Goal: Task Accomplishment & Management: Complete application form

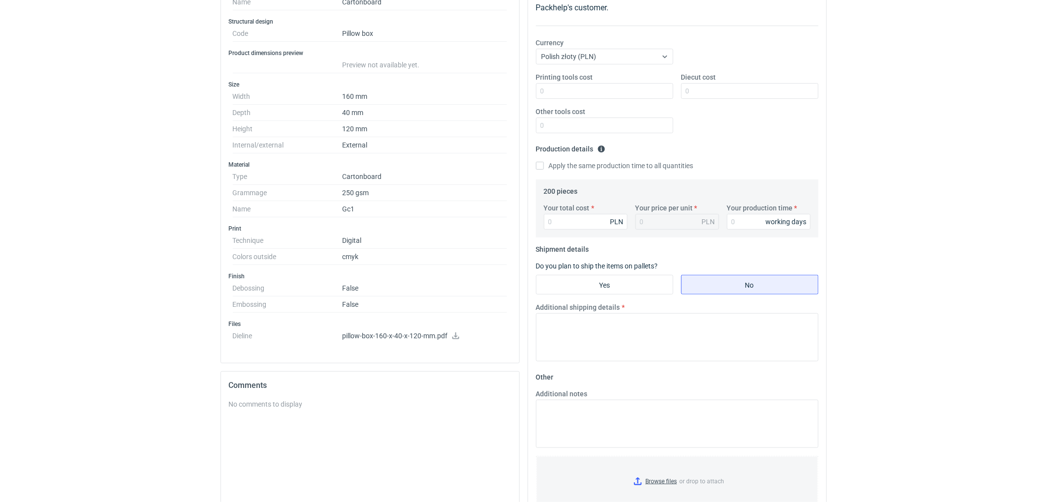
scroll to position [109, 0]
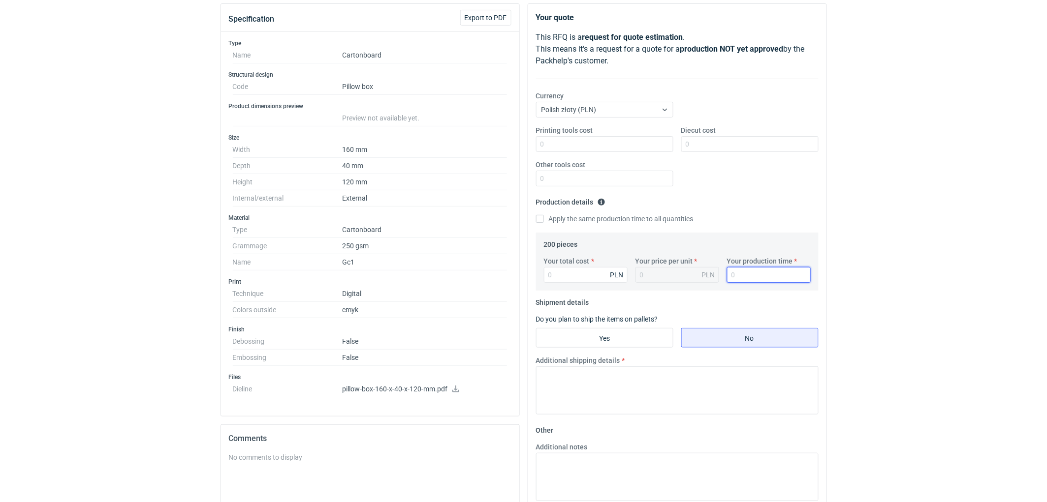
click at [748, 275] on input "Your production time" at bounding box center [769, 275] width 84 height 16
type input "10"
click at [576, 273] on input "Your total cost" at bounding box center [586, 275] width 84 height 16
type input "576"
type input "2.88"
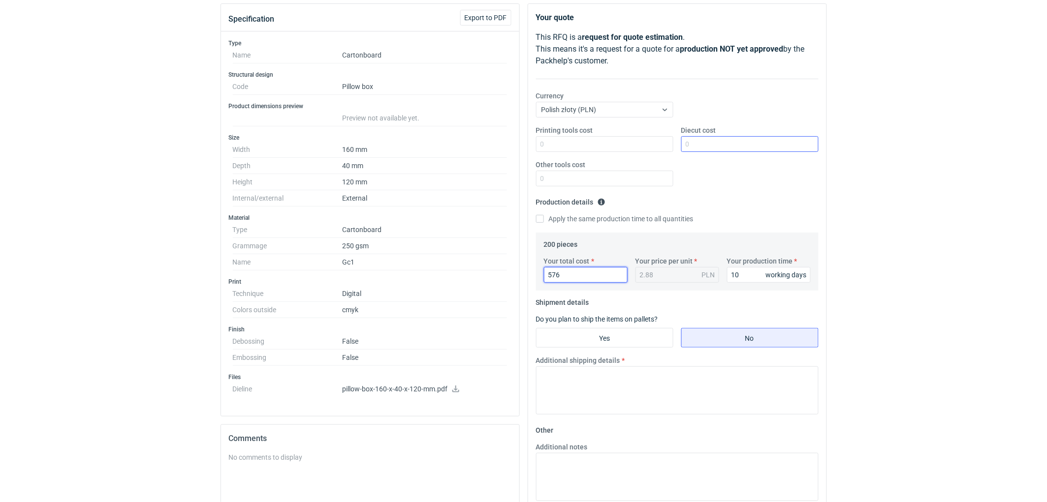
type input "576"
click at [733, 147] on input "Diecut cost" at bounding box center [749, 144] width 137 height 16
type input "240"
click at [584, 388] on textarea "Additional shipping details" at bounding box center [677, 391] width 282 height 48
click at [704, 376] on textarea "Wstepnie zakładamy następujące pakowanie -" at bounding box center [677, 391] width 282 height 48
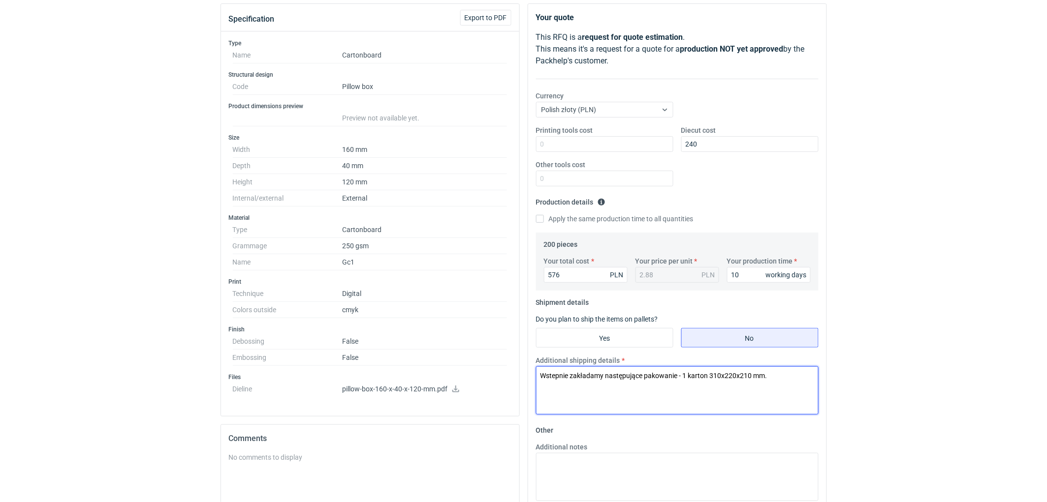
scroll to position [164, 0]
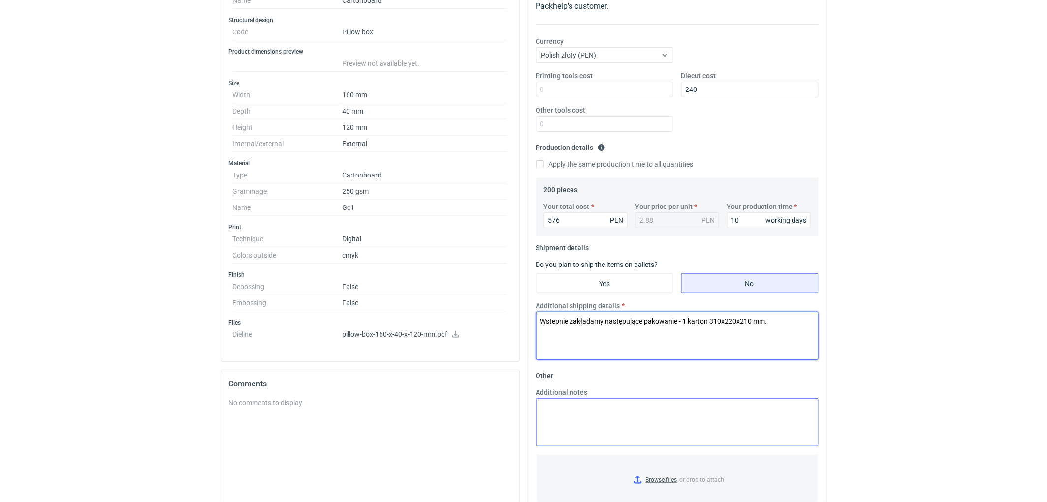
type textarea "Wstepnie zakładamy następujące pakowanie - 1 karton 310x220x210 mm."
click at [583, 412] on textarea "Additional notes" at bounding box center [677, 423] width 282 height 48
type textarea "P"
click at [685, 422] on textarea "KO 2928/2025. Kalkulacja uwzględnia klejenie ręczne taśmy i przyklejanie gotowe…" at bounding box center [677, 423] width 282 height 48
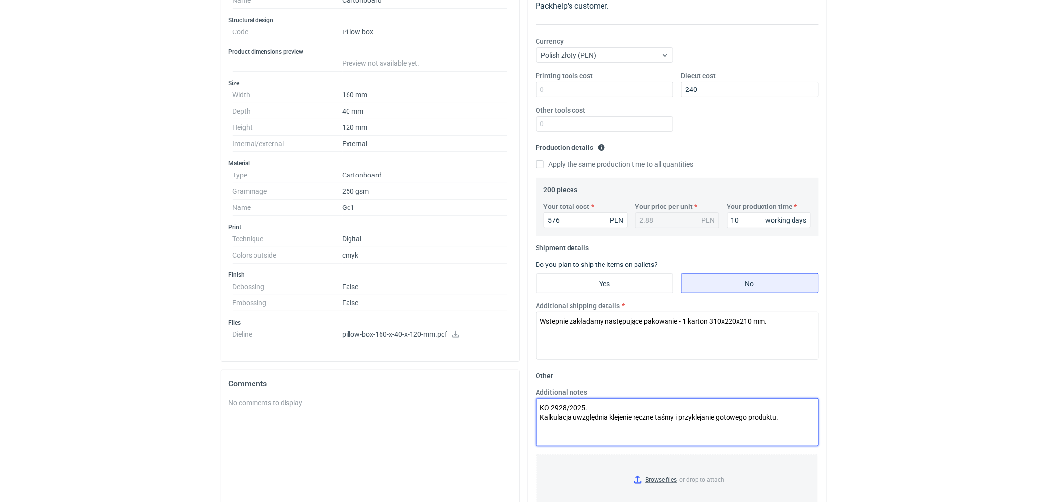
click at [685, 422] on textarea "KO 2928/2025. Kalkulacja uwzględnia klejenie ręczne taśmy i przyklejanie gotowe…" at bounding box center [677, 423] width 282 height 48
click at [596, 418] on textarea "KO 2928/2025. Kalkulacja uwzględnia klejenie ręczne taśmy i przyklejanie gotowe…" at bounding box center [677, 423] width 282 height 48
paste textarea "obejmuje ręczne klejenie taśmy oraz aplikację"
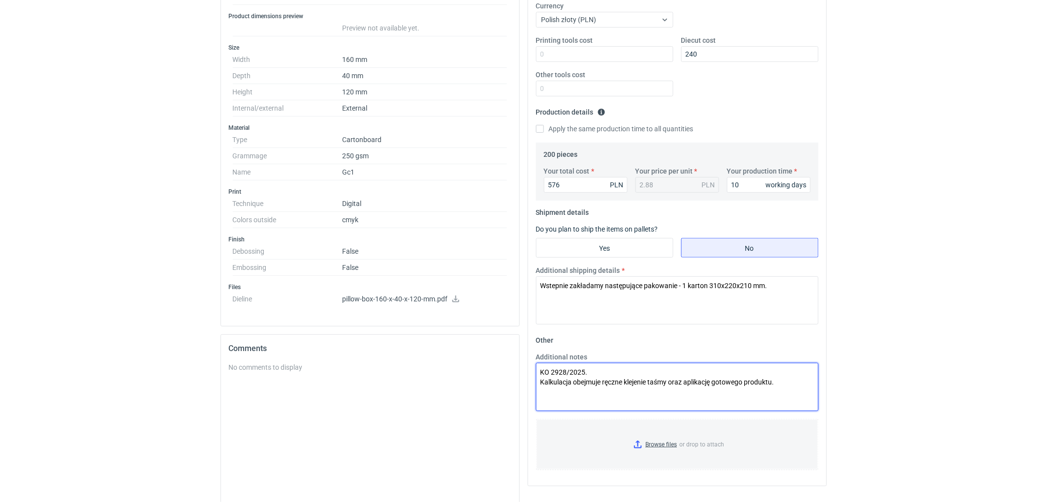
scroll to position [218, 0]
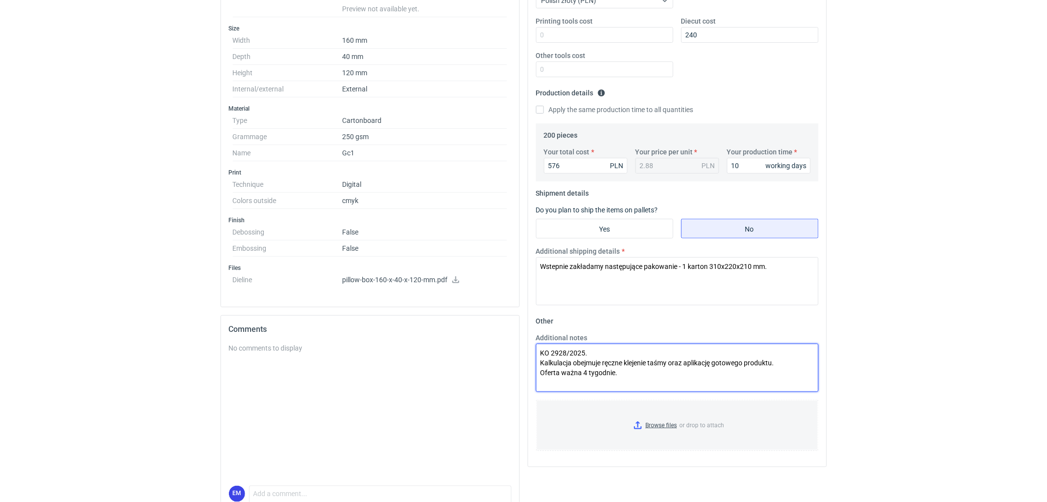
drag, startPoint x: 625, startPoint y: 374, endPoint x: 621, endPoint y: 371, distance: 5.2
click at [621, 371] on textarea "KO 2928/2025. Kalkulacja obejmuje ręczne klejenie taśmy oraz aplikację gotowego…" at bounding box center [677, 368] width 282 height 48
click at [631, 360] on textarea "KO 2928/2025. Kalkulacja obejmuje ręczne klejenie taśmy oraz aplikację gotowego…" at bounding box center [677, 368] width 282 height 48
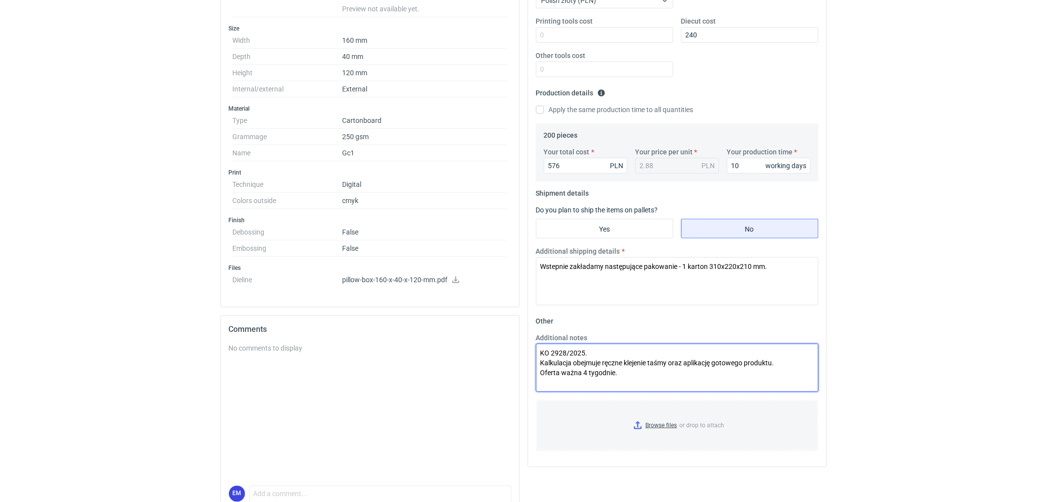
paste textarea "naklejanie taśmy na pasek klejowy, odrywanie taśmy oraz klejenie gotowego produ…"
click at [636, 376] on textarea "KO 2928/2025. Kalkulacja obejmuje naklejanie taśmy na pasek klejowy, odrywanie …" at bounding box center [677, 368] width 282 height 48
type textarea "KO 2928/2025. Kalkulacja obejmuje naklejanie taśmy na pasek klejowy, odrywanie …"
click at [904, 229] on div "RFQs Specs Designs Items Orders Customers Tools Analytics 11 99+ EM [PERSON_NAM…" at bounding box center [523, 33] width 1047 height 502
click at [636, 375] on textarea "KO 2928/2025. Kalkulacja obejmuje naklejanie taśmy na pasek klejowy, odrywanie …" at bounding box center [677, 368] width 282 height 48
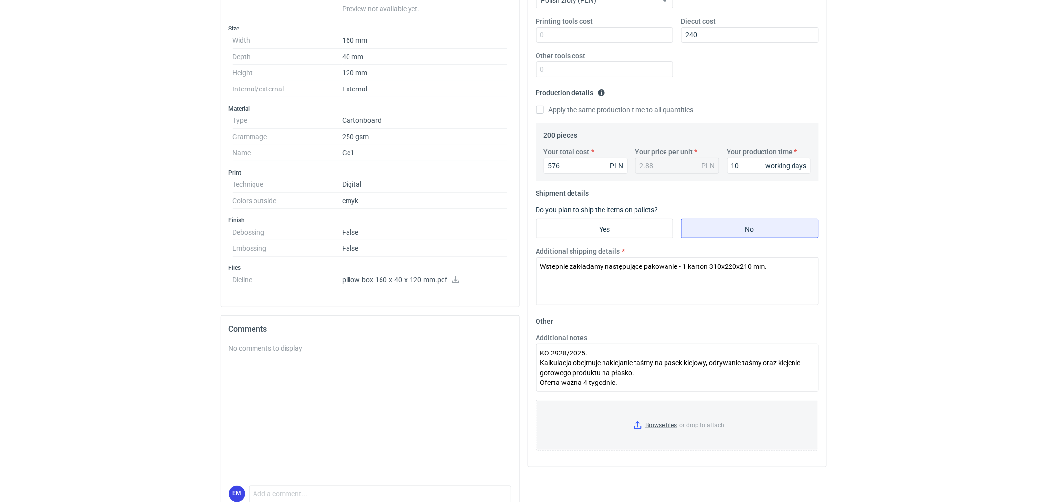
click at [892, 284] on html "RFQs Specs Designs Items Orders Customers Tools Analytics 11 99+ EM [PERSON_NAM…" at bounding box center [523, 33] width 1047 height 502
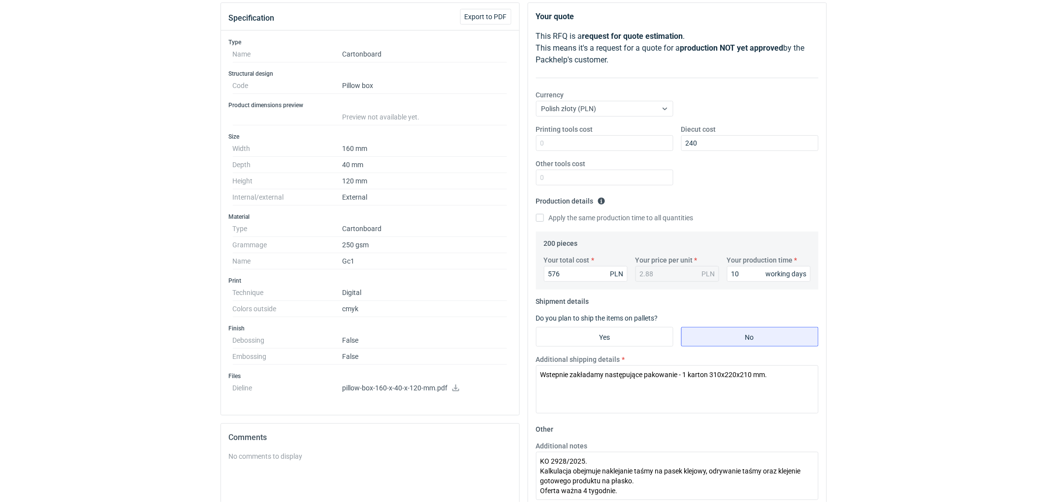
scroll to position [0, 0]
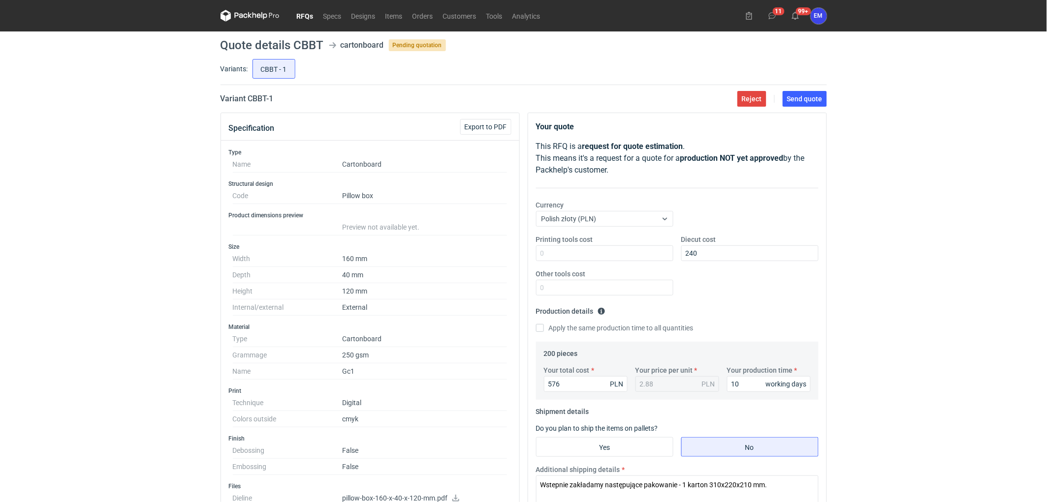
click at [864, 297] on div "RFQs Specs Designs Items Orders Customers Tools Analytics 11 99+ EM [PERSON_NAM…" at bounding box center [523, 251] width 1047 height 502
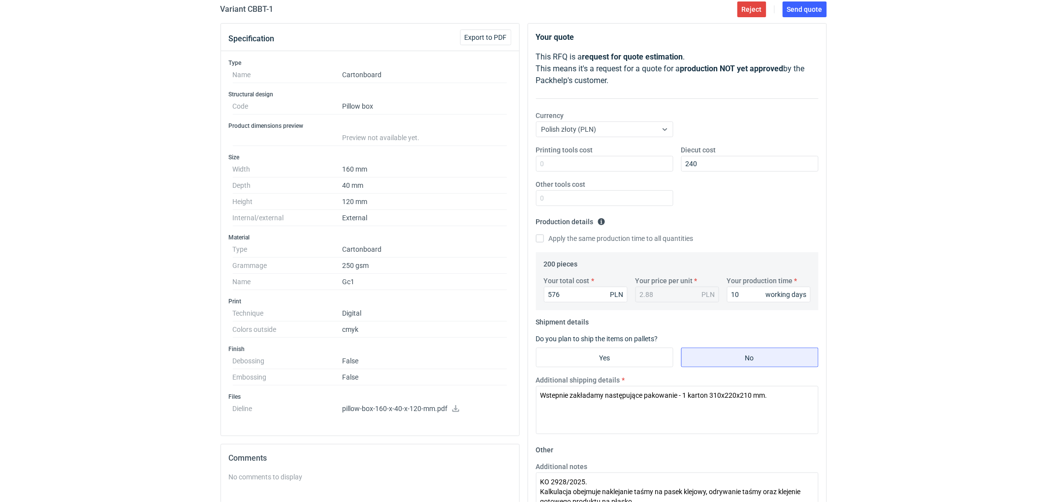
scroll to position [109, 0]
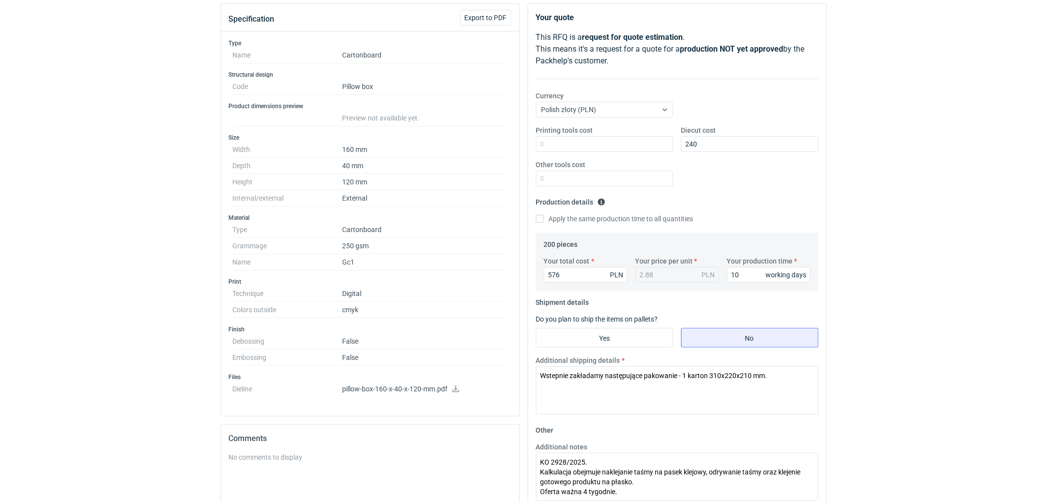
click at [879, 277] on div "RFQs Specs Designs Items Orders Customers Tools Analytics 11 99+ EM [PERSON_NAM…" at bounding box center [523, 142] width 1047 height 502
click at [878, 269] on div "RFQs Specs Designs Items Orders Customers Tools Analytics 11 99+ EM [PERSON_NAM…" at bounding box center [523, 142] width 1047 height 502
click at [880, 266] on div "RFQs Specs Designs Items Orders Customers Tools Analytics 11 99+ EM [PERSON_NAM…" at bounding box center [523, 142] width 1047 height 502
click at [885, 266] on div "RFQs Specs Designs Items Orders Customers Tools Analytics 11 99+ EM [PERSON_NAM…" at bounding box center [523, 142] width 1047 height 502
click at [712, 179] on div "Printing tools cost Diecut cost 240 Other tools cost" at bounding box center [677, 159] width 290 height 69
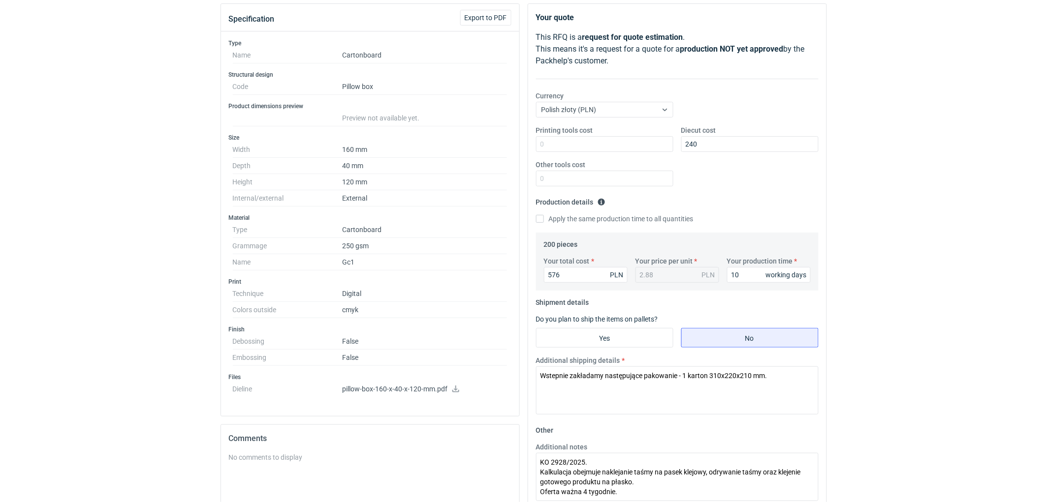
click at [897, 199] on div "RFQs Specs Designs Items Orders Customers Tools Analytics 11 99+ EM [PERSON_NAM…" at bounding box center [523, 142] width 1047 height 502
click at [904, 189] on div "RFQs Specs Designs Items Orders Customers Tools Analytics 11 99+ EM [PERSON_NAM…" at bounding box center [523, 142] width 1047 height 502
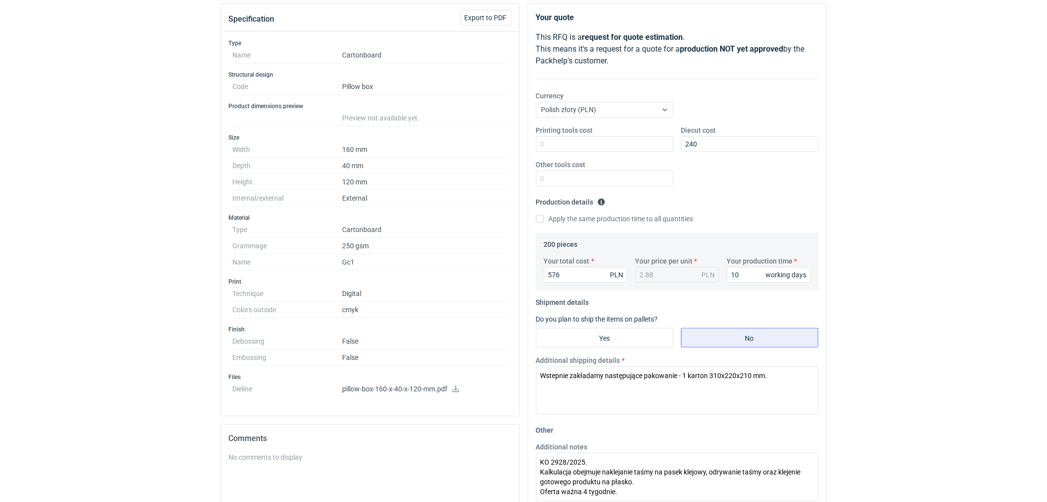
click at [932, 190] on div "RFQs Specs Designs Items Orders Customers Tools Analytics 11 99+ EM [PERSON_NAM…" at bounding box center [523, 142] width 1047 height 502
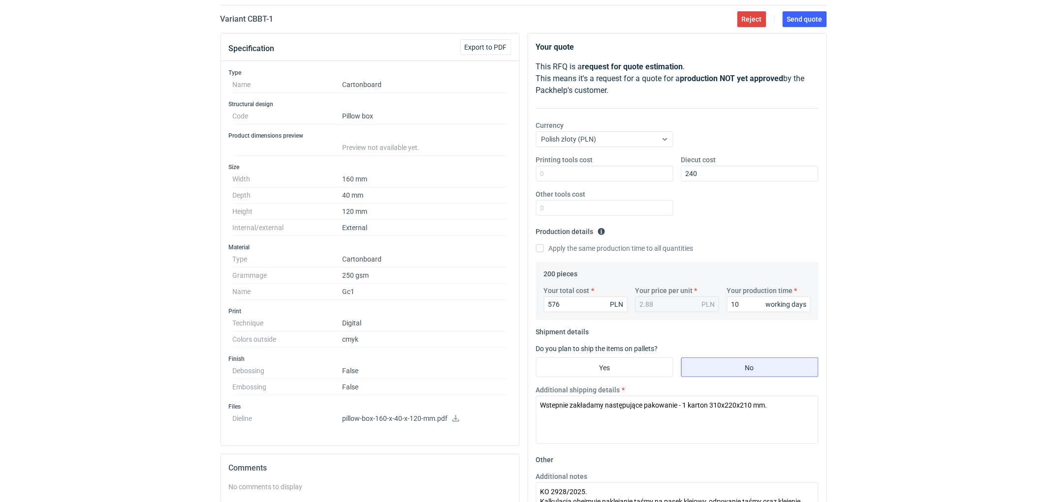
scroll to position [0, 0]
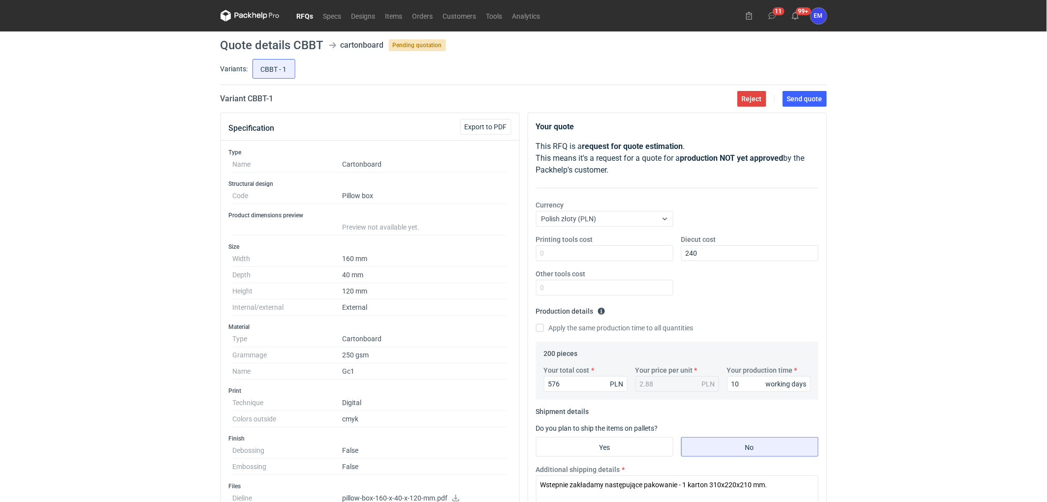
click at [895, 170] on div "RFQs Specs Designs Items Orders Customers Tools Analytics 11 99+ EM [PERSON_NAM…" at bounding box center [523, 251] width 1047 height 502
click at [862, 198] on div "RFQs Specs Designs Items Orders Customers Tools Analytics 11 99+ EM [PERSON_NAM…" at bounding box center [523, 251] width 1047 height 502
click at [919, 170] on div "RFQs Specs Designs Items Orders Customers Tools Analytics 11 99+ EM [PERSON_NAM…" at bounding box center [523, 251] width 1047 height 502
click at [879, 160] on div "RFQs Specs Designs Items Orders Customers Tools Analytics 11 99+ EM [PERSON_NAM…" at bounding box center [523, 251] width 1047 height 502
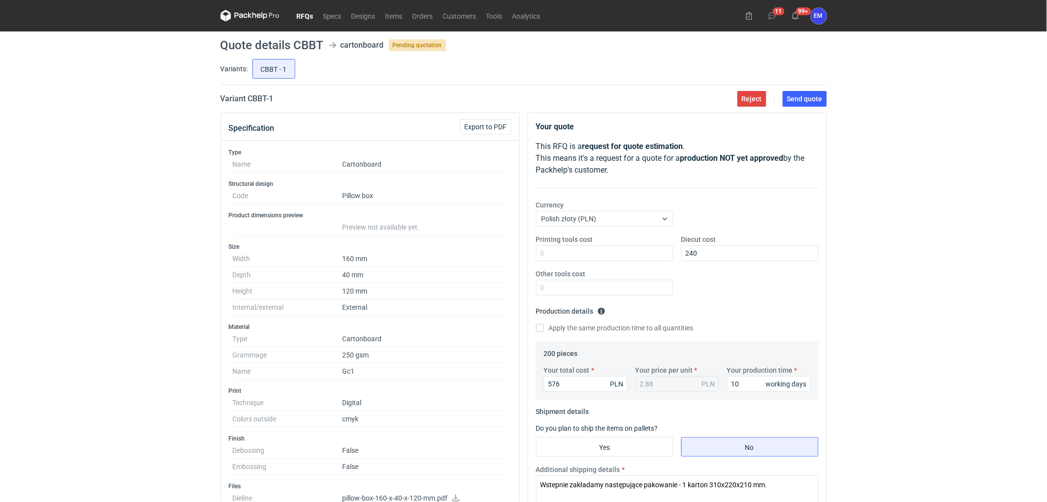
click at [873, 194] on div "RFQs Specs Designs Items Orders Customers Tools Analytics 11 99+ EM [PERSON_NAM…" at bounding box center [523, 251] width 1047 height 502
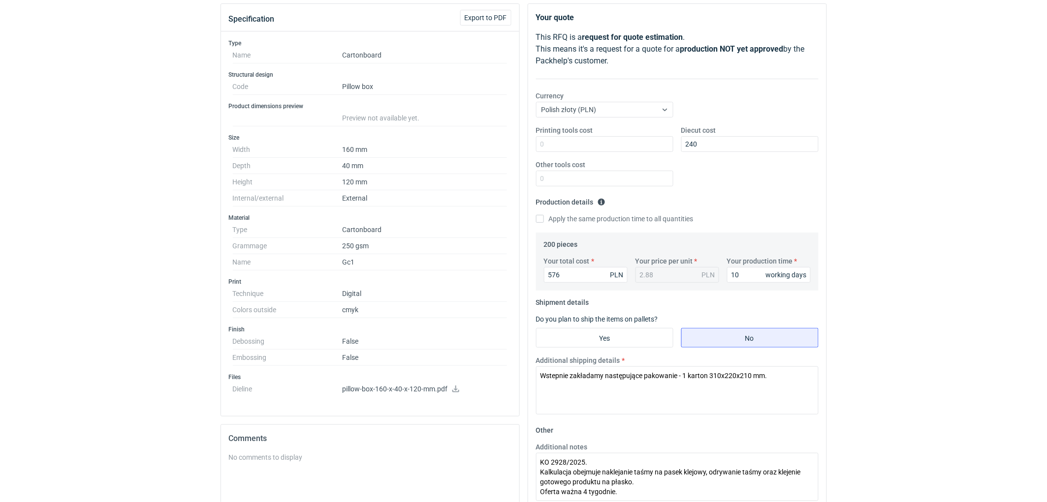
click at [873, 194] on div "RFQs Specs Designs Items Orders Customers Tools Analytics 11 99+ EM [PERSON_NAM…" at bounding box center [523, 142] width 1047 height 502
click at [893, 222] on div "RFQs Specs Designs Items Orders Customers Tools Analytics 11 99+ EM [PERSON_NAM…" at bounding box center [523, 142] width 1047 height 502
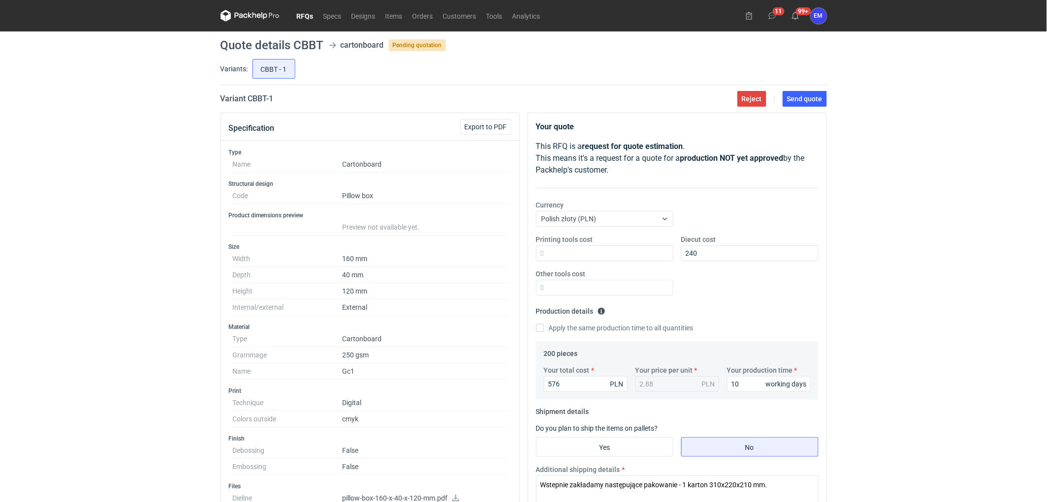
click at [848, 215] on div "RFQs Specs Designs Items Orders Customers Tools Analytics 11 99+ EM [PERSON_NAM…" at bounding box center [523, 251] width 1047 height 502
click at [859, 178] on div "RFQs Specs Designs Items Orders Customers Tools Analytics 11 99+ EM [PERSON_NAM…" at bounding box center [523, 251] width 1047 height 502
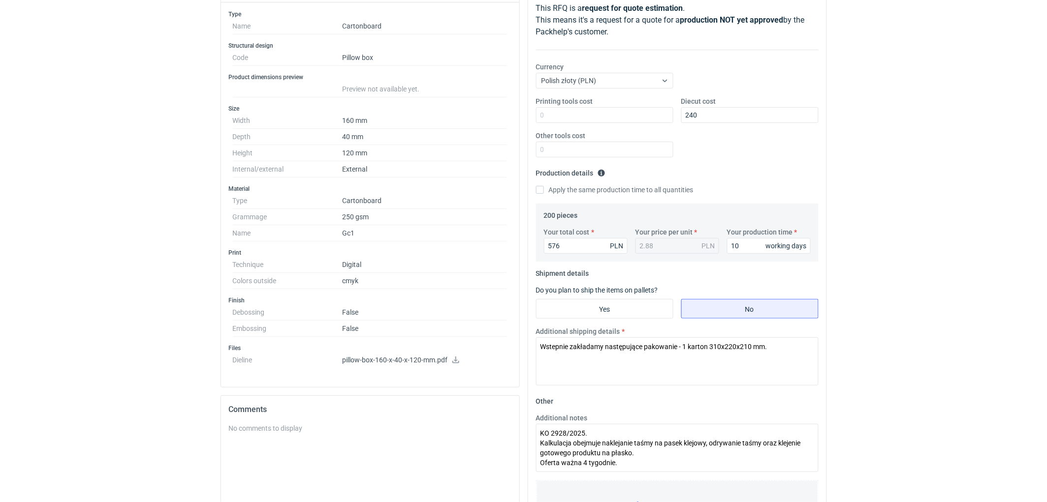
scroll to position [218, 0]
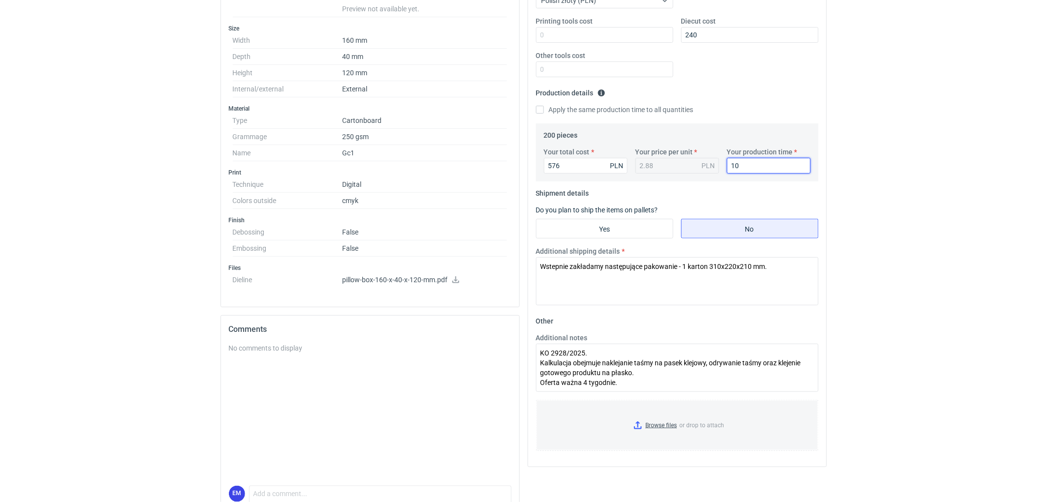
click at [913, 156] on div "RFQs Specs Designs Items Orders Customers Tools Analytics 11 99+ EM [PERSON_NAM…" at bounding box center [523, 33] width 1047 height 502
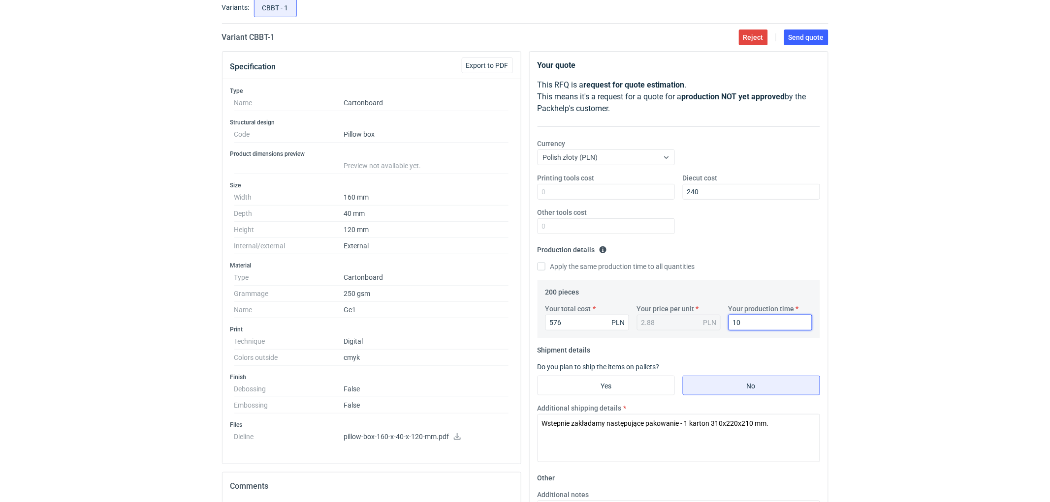
scroll to position [0, 0]
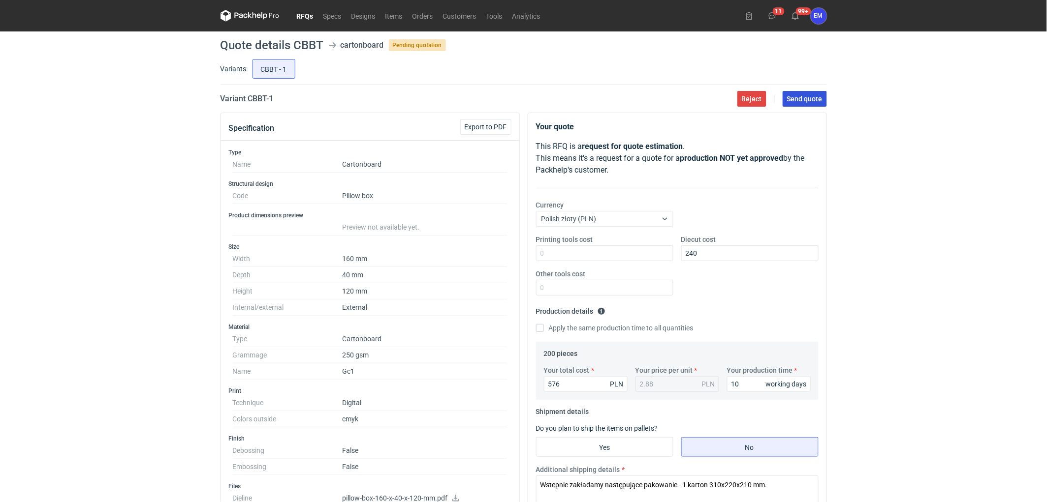
click at [795, 102] on span "Send quote" at bounding box center [804, 98] width 35 height 7
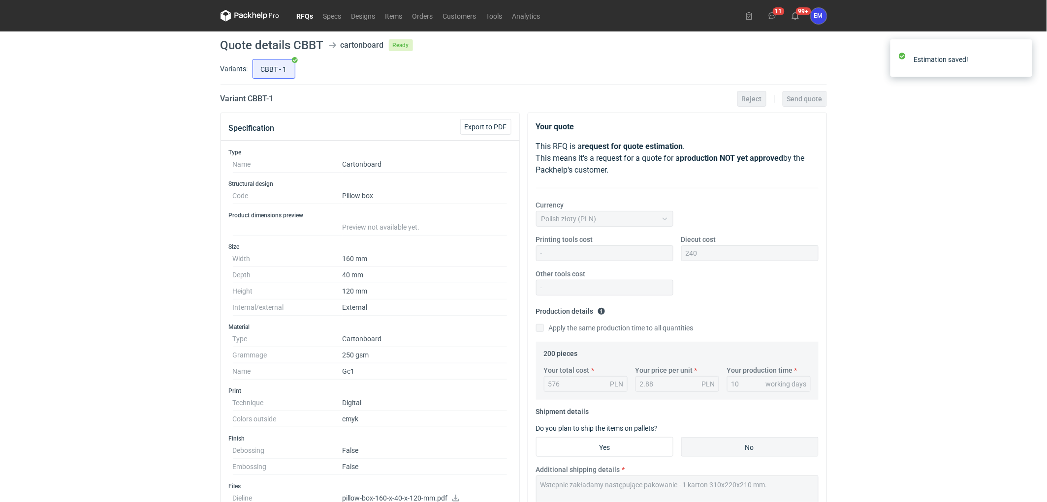
click at [299, 21] on link "RFQs" at bounding box center [305, 16] width 27 height 12
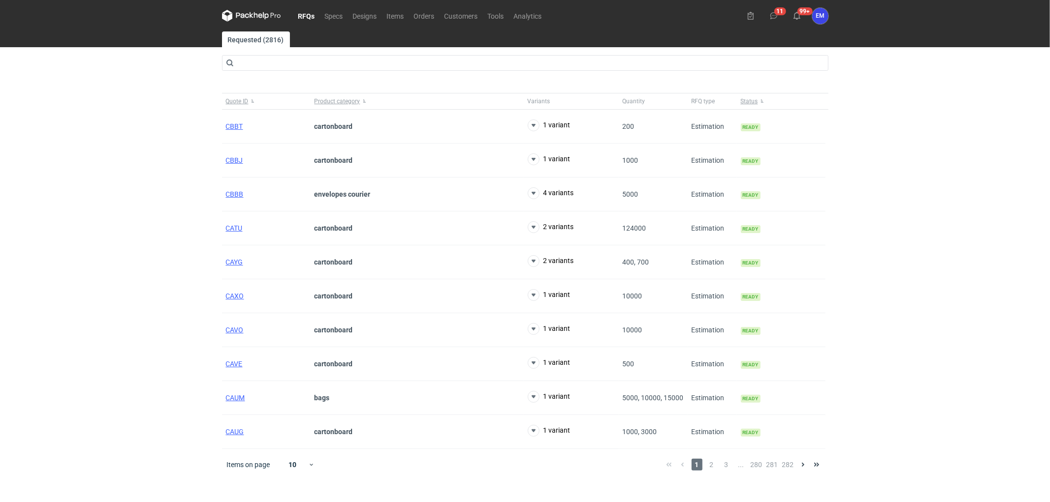
click at [127, 170] on div "RFQs Specs Designs Items Orders Customers Tools Analytics 11 99+ EM [PERSON_NAM…" at bounding box center [525, 251] width 1050 height 502
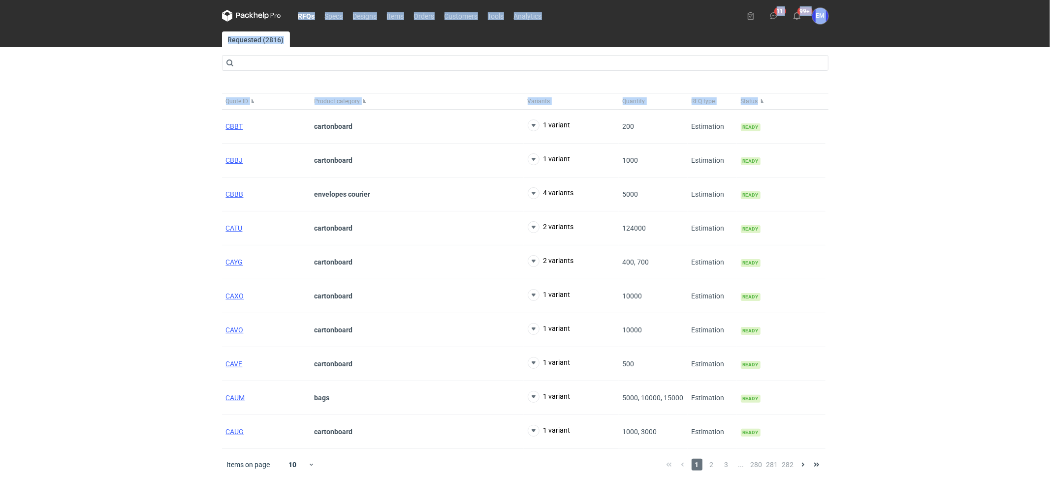
drag, startPoint x: 155, startPoint y: 126, endPoint x: 125, endPoint y: 97, distance: 42.1
click at [125, 97] on div "RFQs Specs Designs Items Orders Customers Tools Analytics 11 99+ EM [PERSON_NAM…" at bounding box center [525, 251] width 1050 height 502
click at [121, 139] on div "RFQs Specs Designs Items Orders Customers Tools Analytics 11 99+ EM [PERSON_NAM…" at bounding box center [525, 251] width 1050 height 502
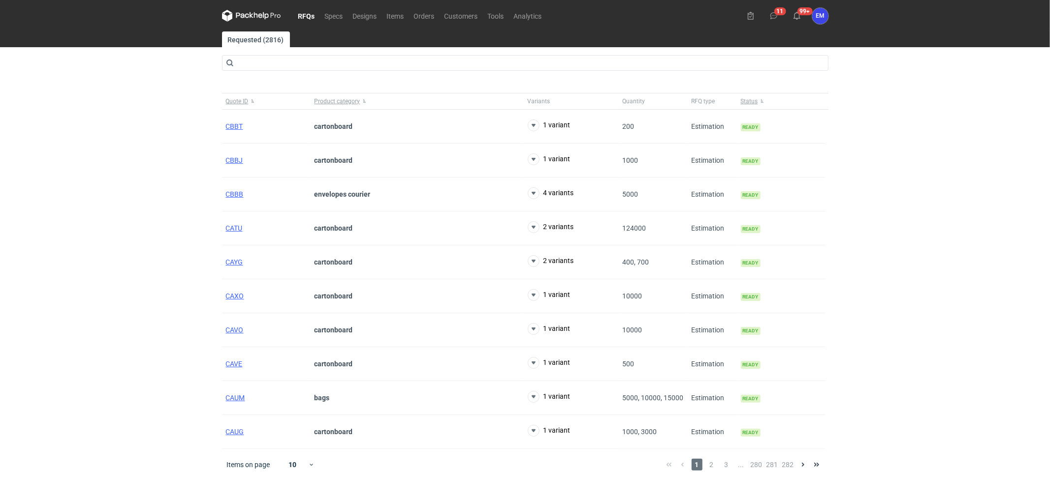
click at [146, 221] on div "RFQs Specs Designs Items Orders Customers Tools Analytics 11 99+ EM [PERSON_NAM…" at bounding box center [525, 251] width 1050 height 502
click at [111, 134] on div "RFQs Specs Designs Items Orders Customers Tools Analytics 11 99+ EM [PERSON_NAM…" at bounding box center [525, 251] width 1050 height 502
click at [148, 117] on div "RFQs Specs Designs Items Orders Customers Tools Analytics 11 99+ EM [PERSON_NAM…" at bounding box center [525, 251] width 1050 height 502
click at [81, 234] on div "RFQs Specs Designs Items Orders Customers Tools Analytics 11 99+ EM [PERSON_NAM…" at bounding box center [525, 251] width 1050 height 502
drag, startPoint x: 76, startPoint y: 199, endPoint x: 139, endPoint y: 150, distance: 80.0
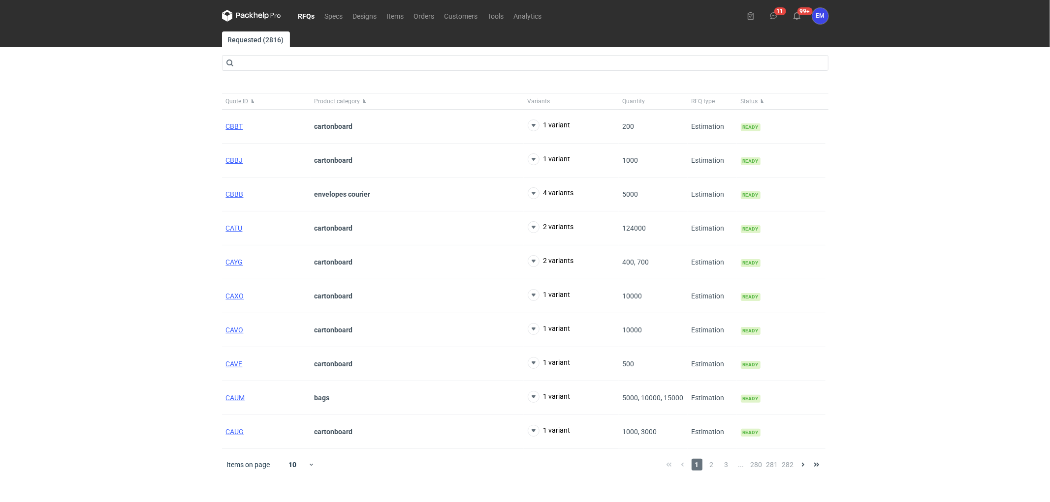
click at [96, 185] on div "RFQs Specs Designs Items Orders Customers Tools Analytics 11 99+ EM [PERSON_NAM…" at bounding box center [525, 251] width 1050 height 502
click at [82, 185] on div "RFQs Specs Designs Items Orders Customers Tools Analytics 11 99+ EM [PERSON_NAM…" at bounding box center [525, 251] width 1050 height 502
